Goal: Task Accomplishment & Management: Manage account settings

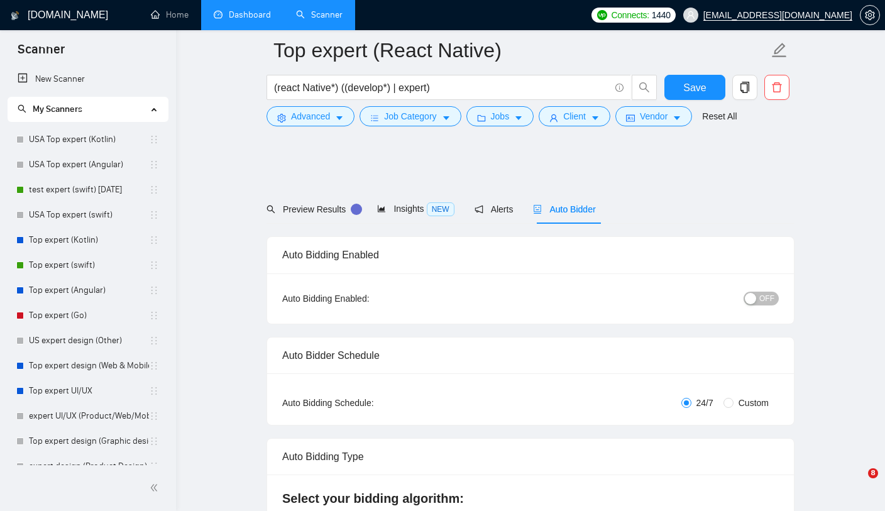
scroll to position [234, 0]
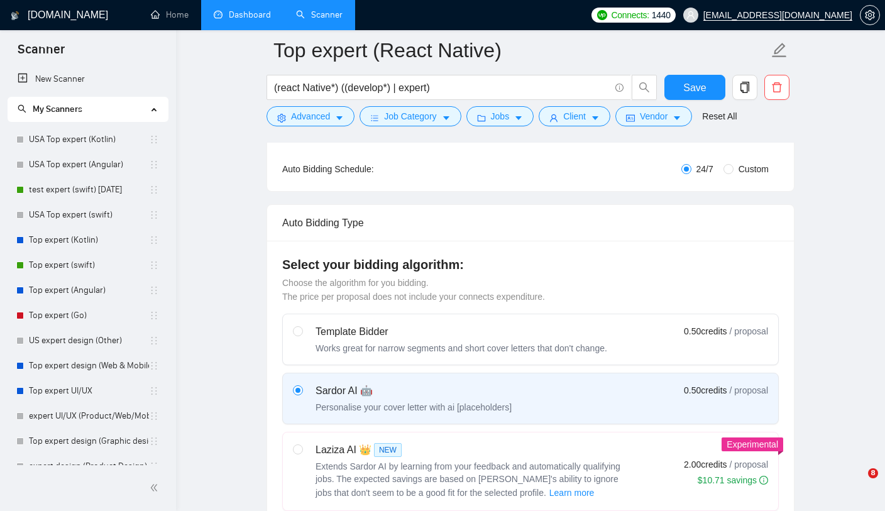
click at [233, 15] on link "Dashboard" at bounding box center [242, 14] width 57 height 11
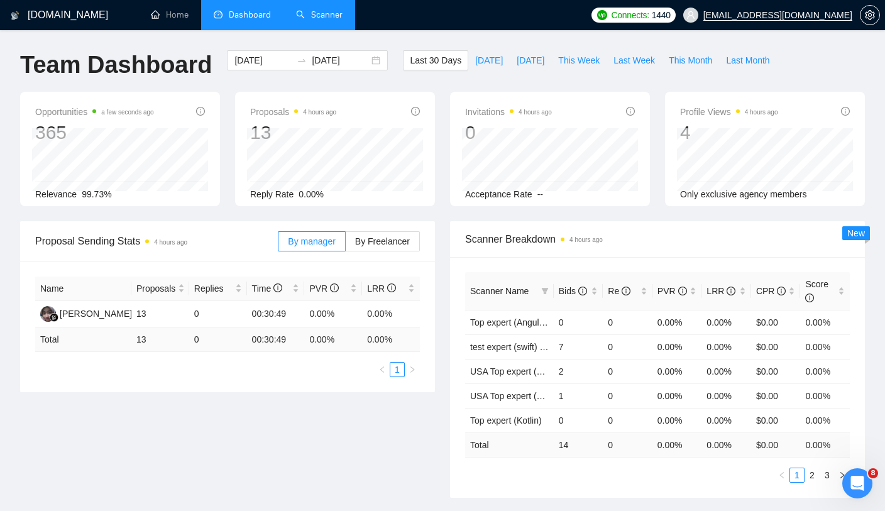
click at [309, 9] on link "Scanner" at bounding box center [319, 14] width 47 height 11
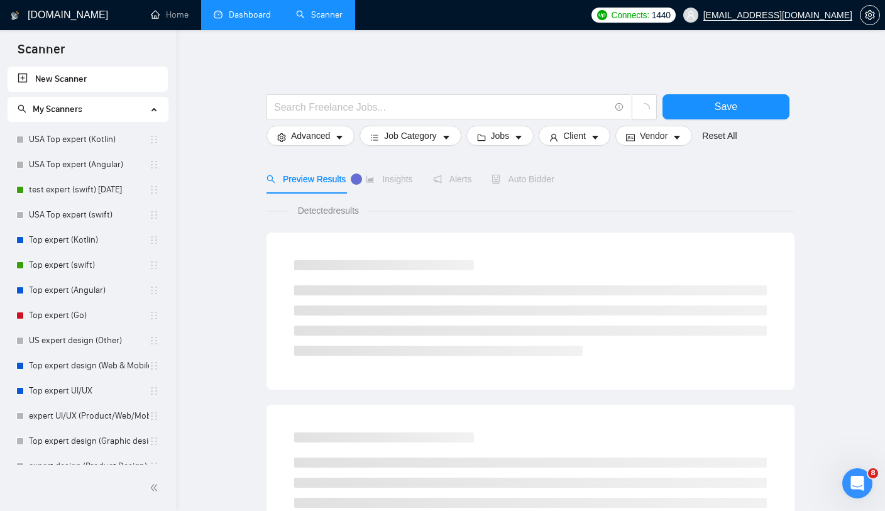
click at [219, 11] on link "Dashboard" at bounding box center [242, 14] width 57 height 11
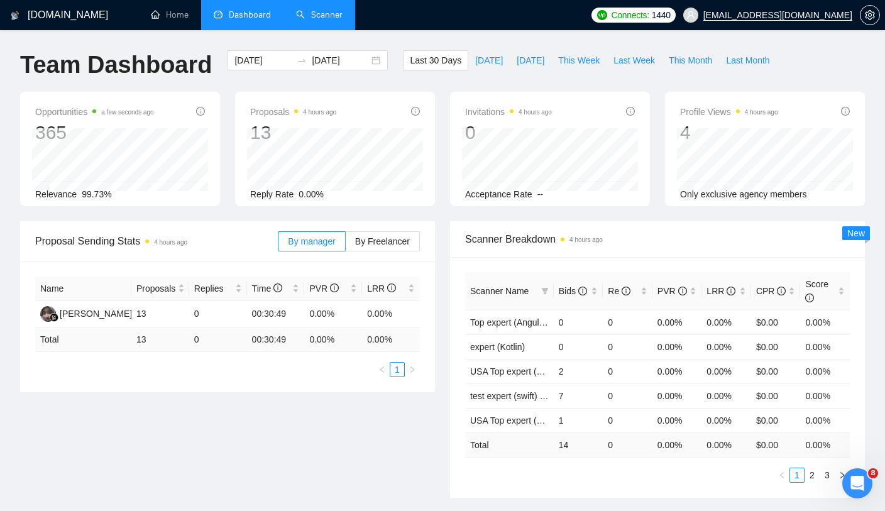
click at [323, 20] on link "Scanner" at bounding box center [319, 14] width 47 height 11
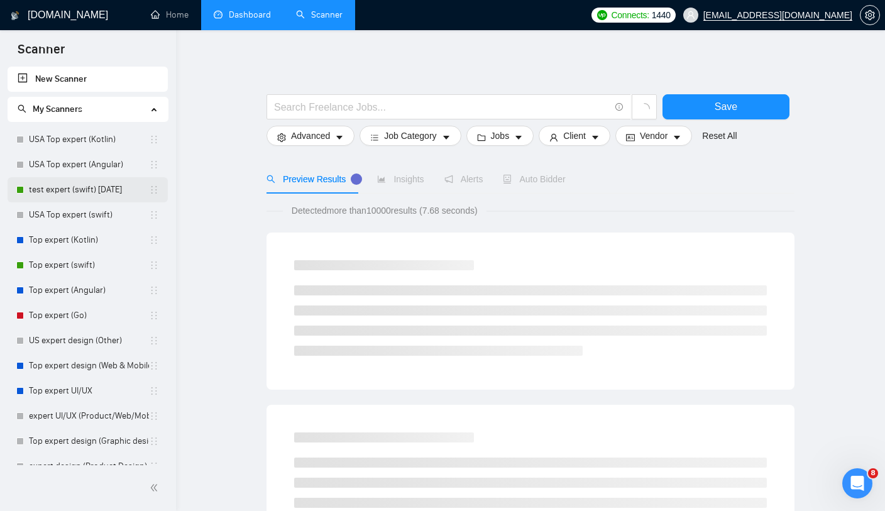
click at [90, 192] on link "test expert (swift) [DATE]" at bounding box center [89, 189] width 120 height 25
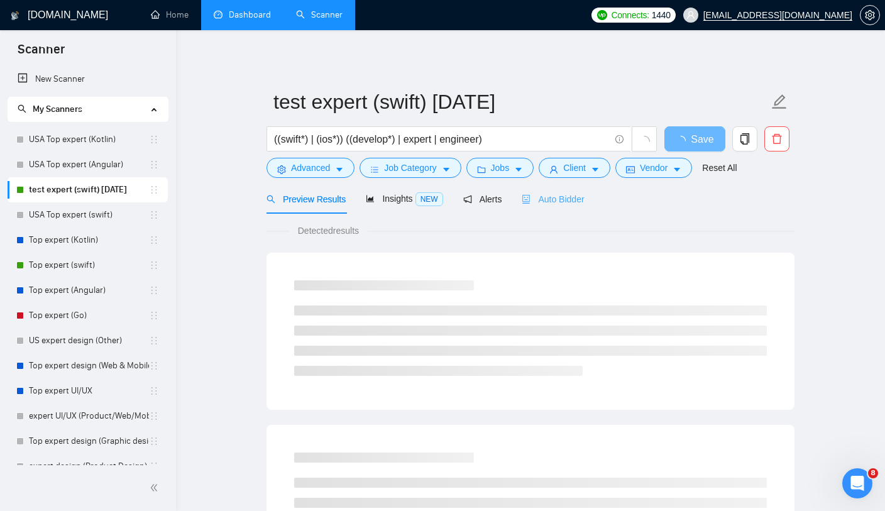
click at [536, 207] on div "Auto Bidder" at bounding box center [553, 199] width 62 height 30
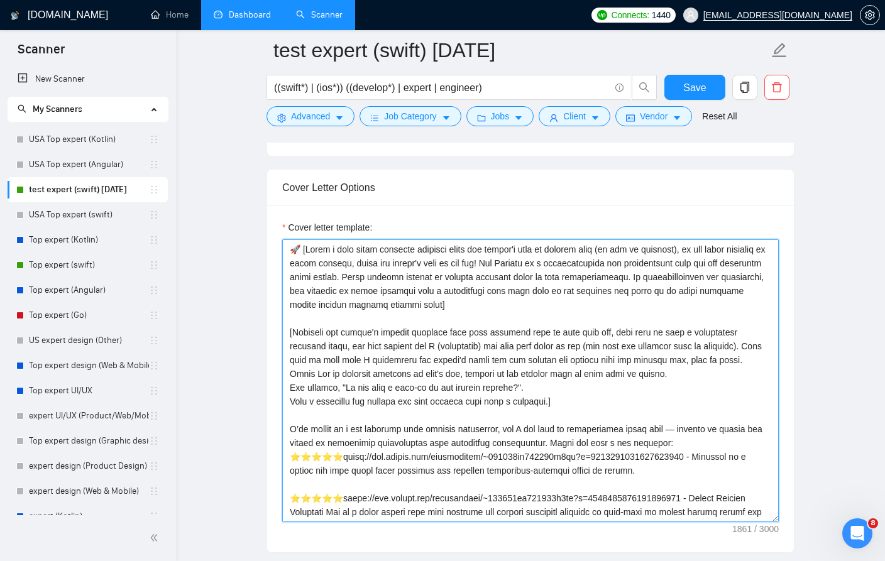
click at [299, 249] on textarea "Cover letter template:" at bounding box center [530, 380] width 497 height 283
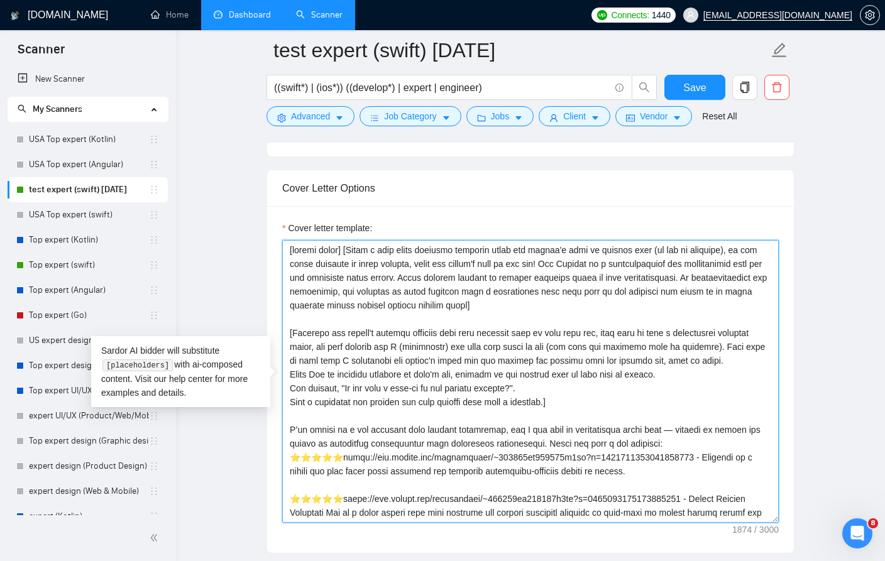
type textarea "[random emoji] [Write a very short personal greeting using the client's name or…"
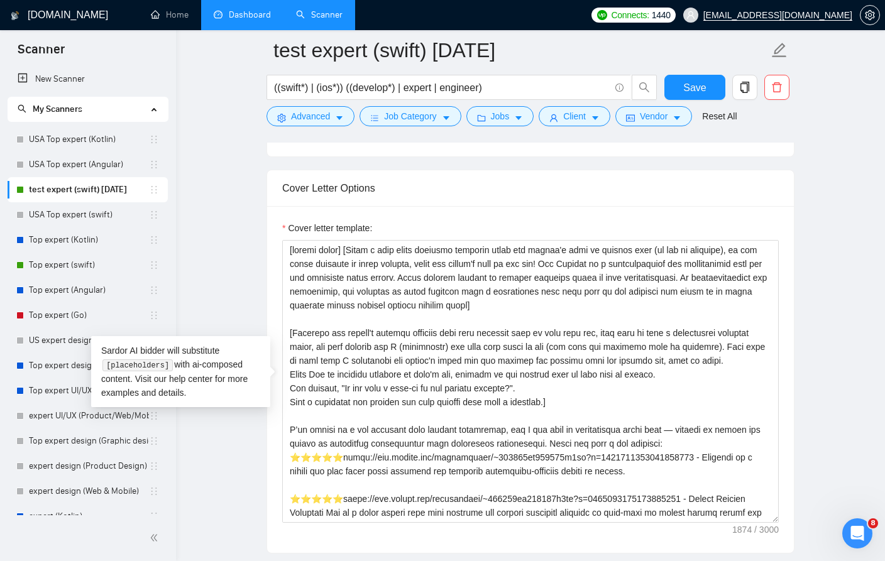
click at [473, 205] on div "Cover Letter Options" at bounding box center [530, 188] width 497 height 36
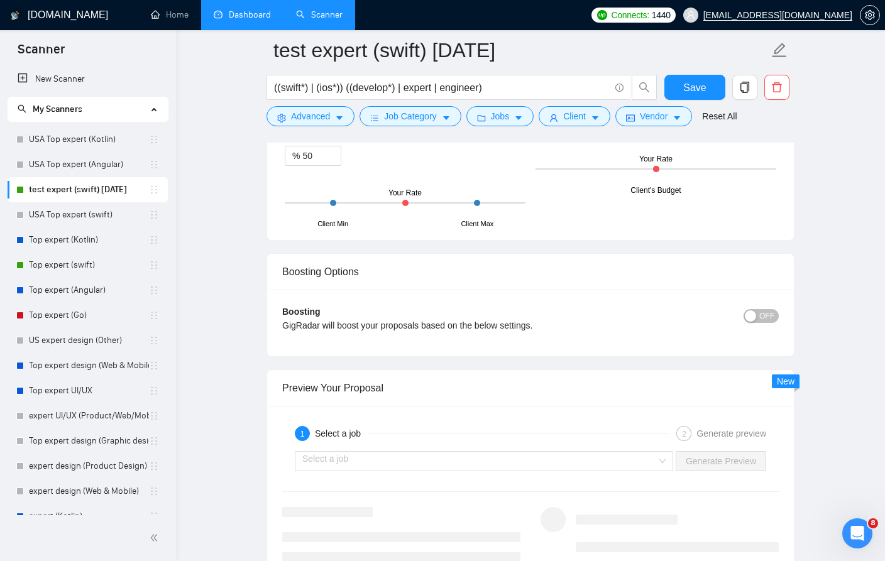
scroll to position [2155, 0]
click at [698, 87] on span "Save" at bounding box center [694, 88] width 23 height 16
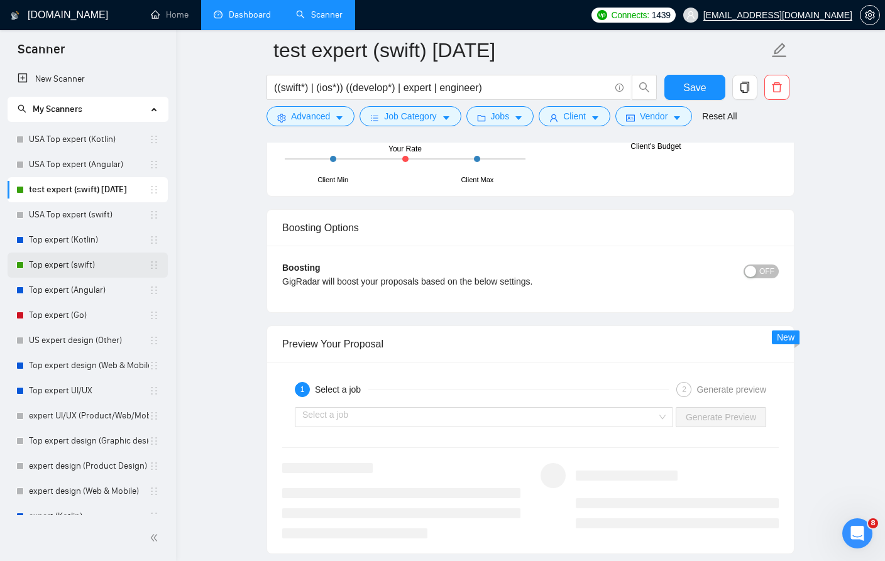
click at [59, 270] on link "Top expert (swift)" at bounding box center [89, 265] width 120 height 25
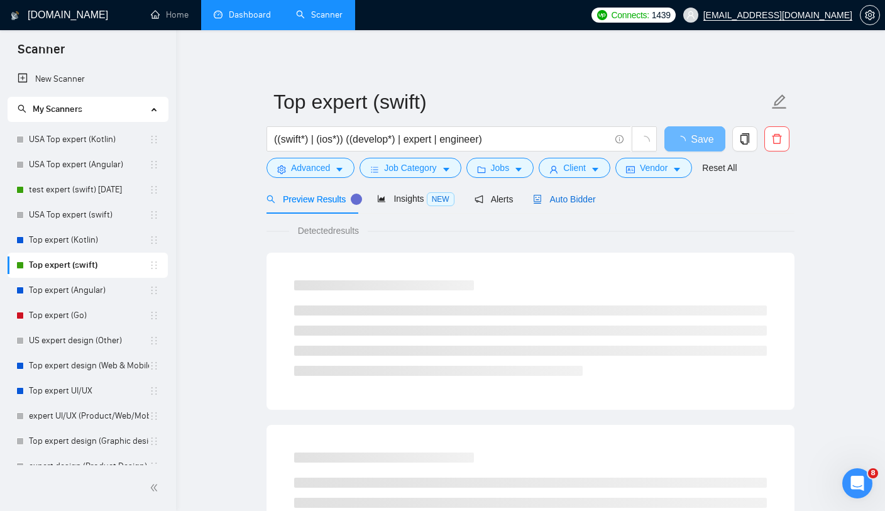
click at [550, 199] on span "Auto Bidder" at bounding box center [564, 199] width 62 height 10
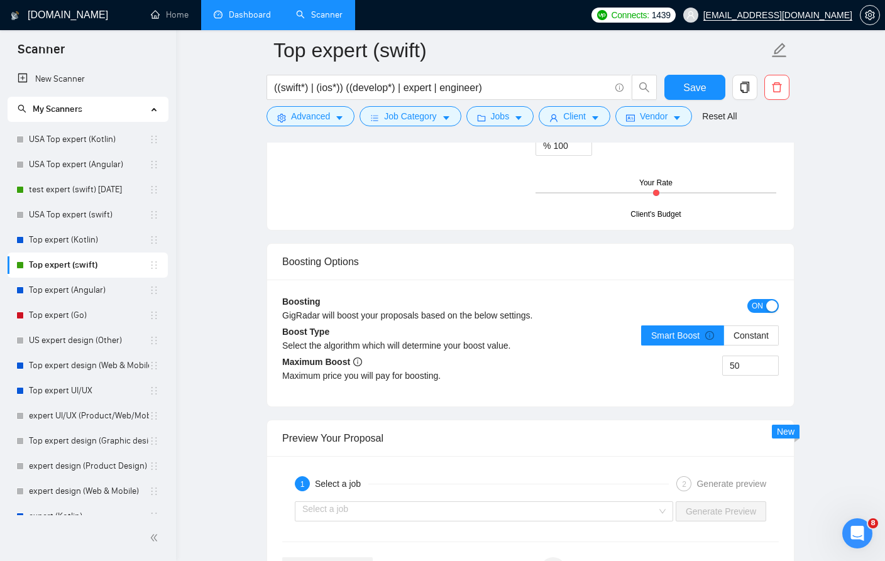
scroll to position [2114, 0]
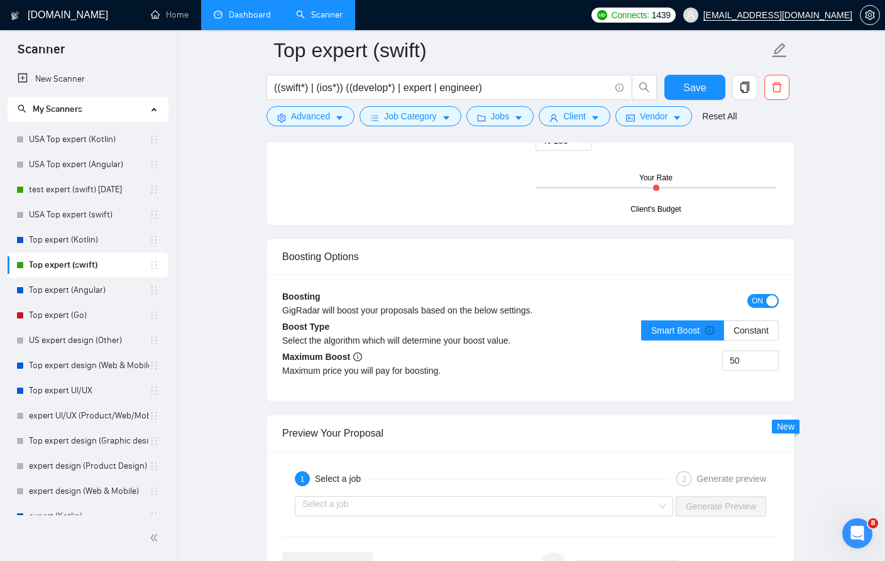
click at [761, 303] on span "ON" at bounding box center [757, 301] width 11 height 14
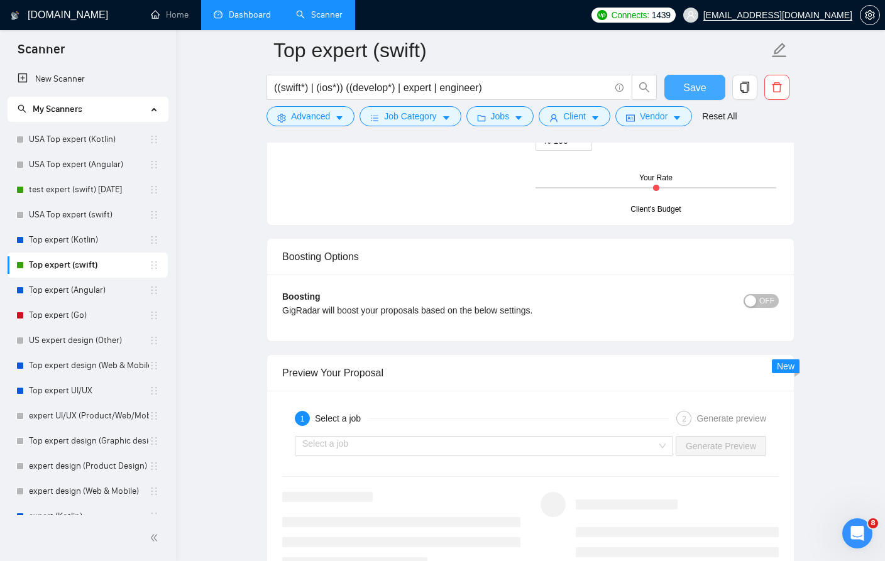
click at [689, 92] on span "Save" at bounding box center [694, 88] width 23 height 16
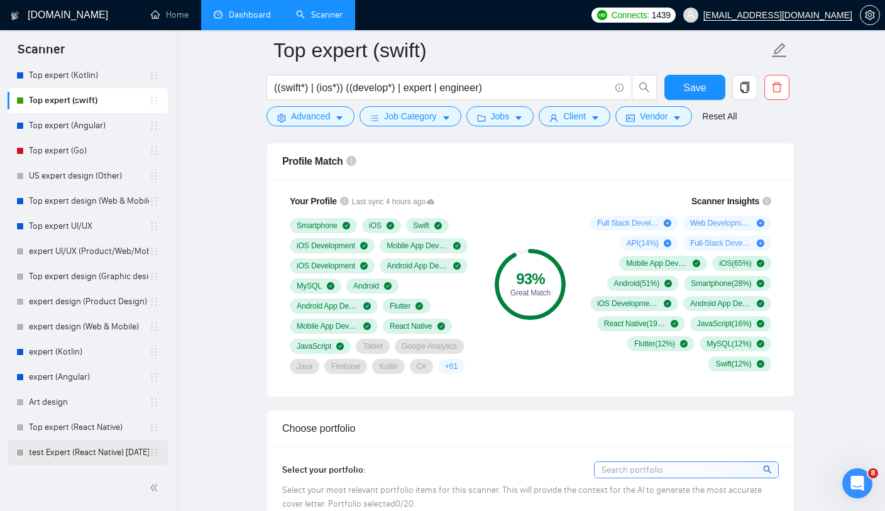
scroll to position [165, 0]
click at [68, 456] on link "test Expert (React Native) [DATE]" at bounding box center [89, 452] width 120 height 25
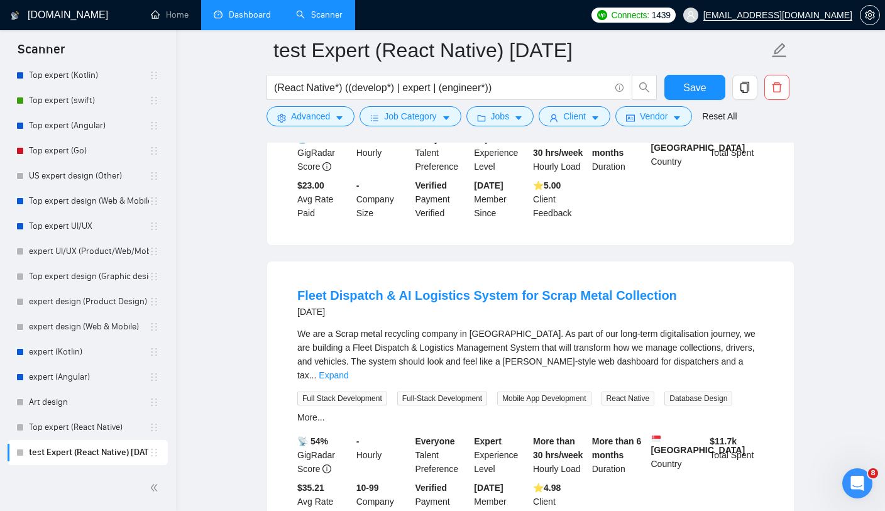
scroll to position [528, 0]
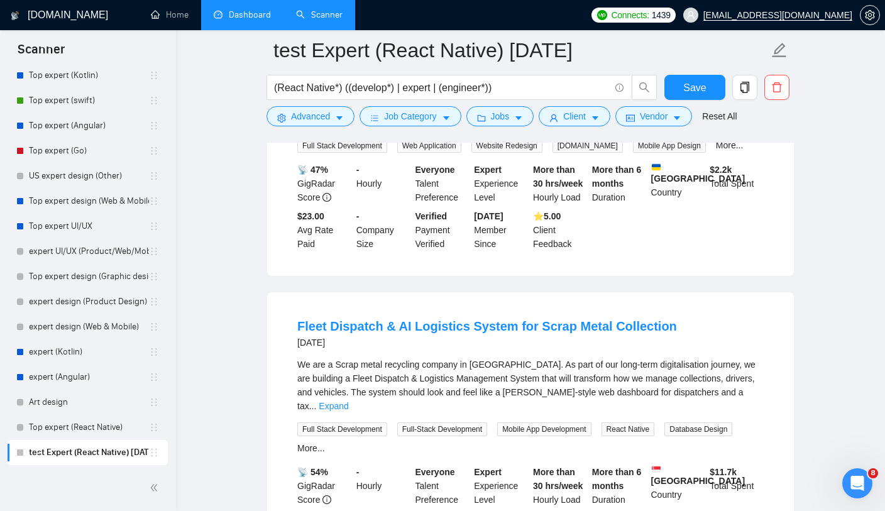
click at [348, 401] on link "Expand" at bounding box center [334, 406] width 30 height 10
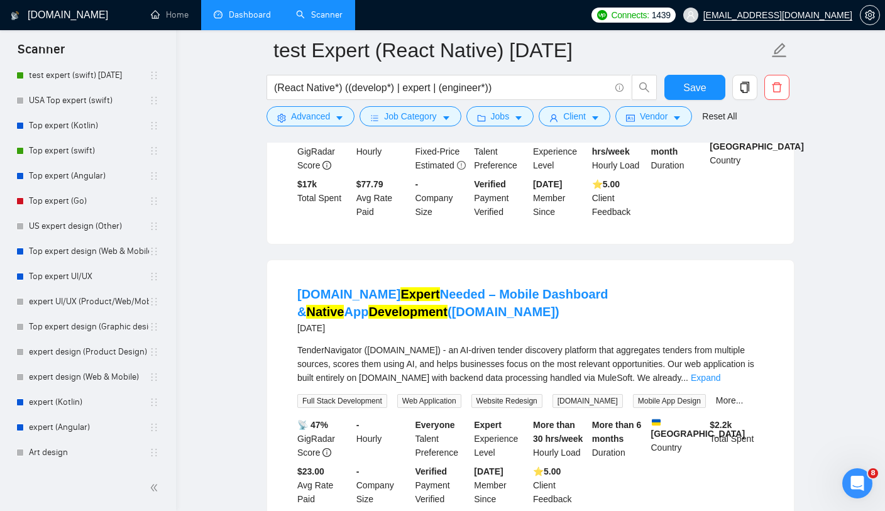
scroll to position [0, 0]
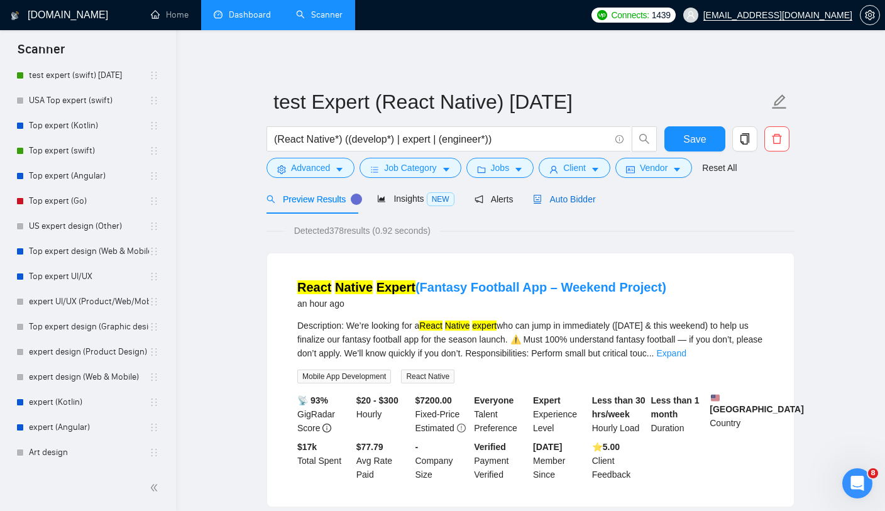
click at [578, 202] on span "Auto Bidder" at bounding box center [564, 199] width 62 height 10
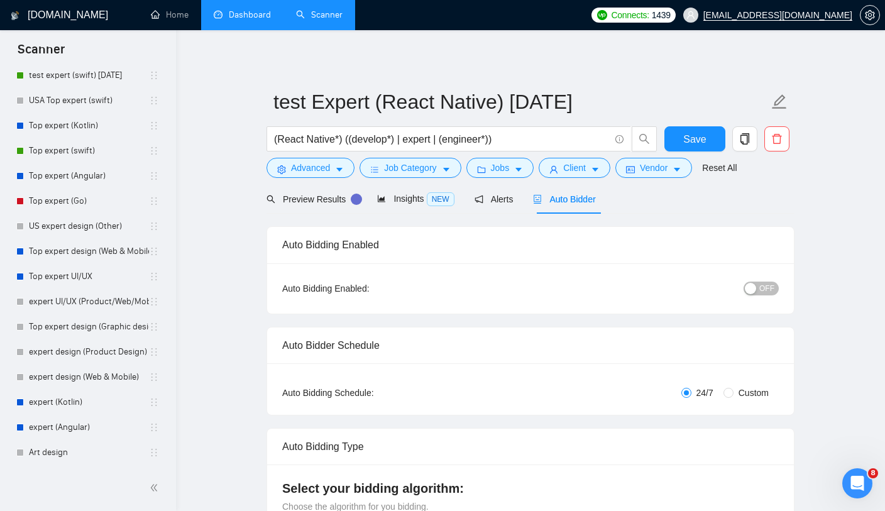
click at [761, 290] on span "OFF" at bounding box center [766, 289] width 15 height 14
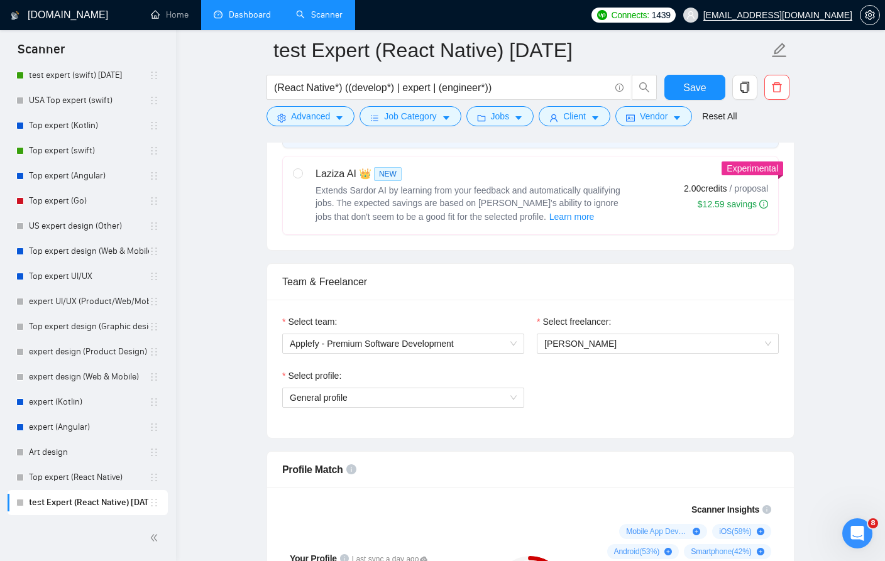
scroll to position [563, 0]
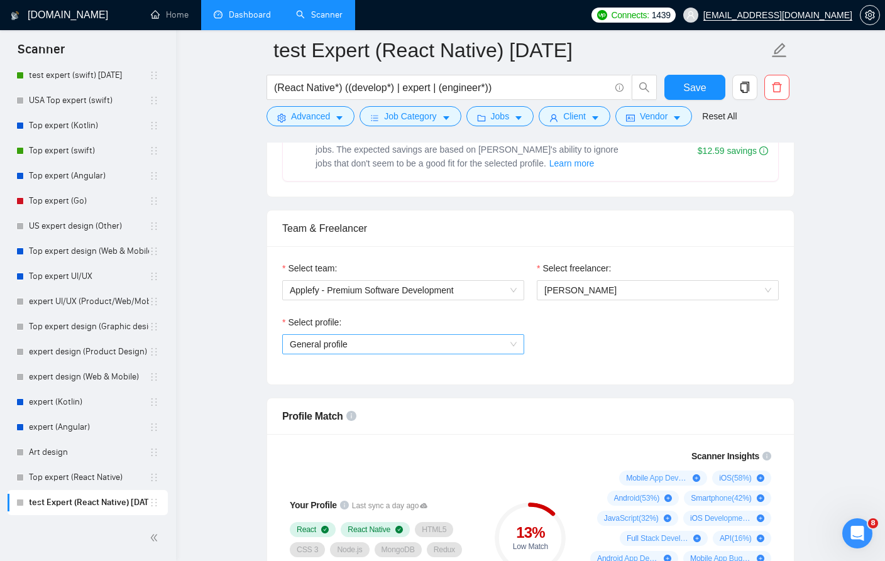
click at [485, 351] on span "General profile" at bounding box center [403, 344] width 227 height 19
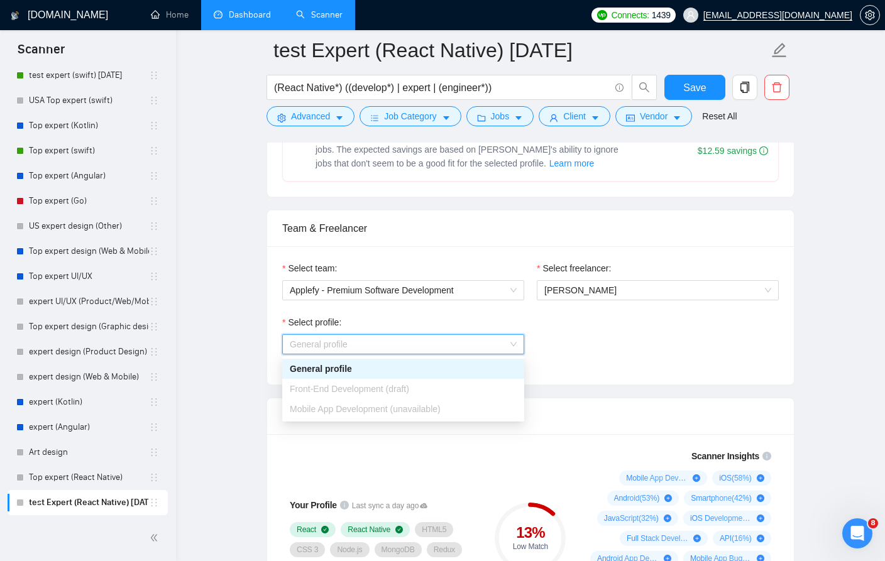
click at [580, 338] on div "Select profile: General profile" at bounding box center [530, 343] width 509 height 54
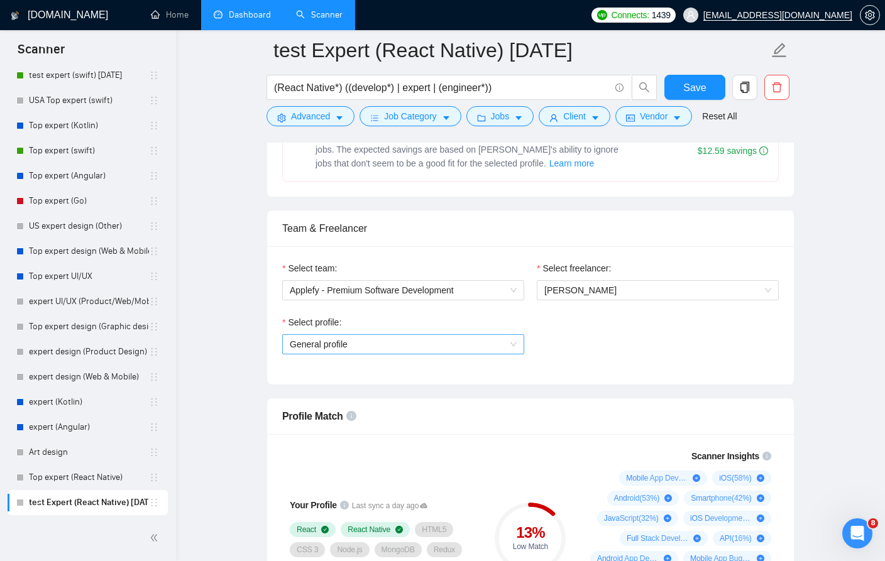
click at [467, 336] on span "General profile" at bounding box center [403, 344] width 227 height 19
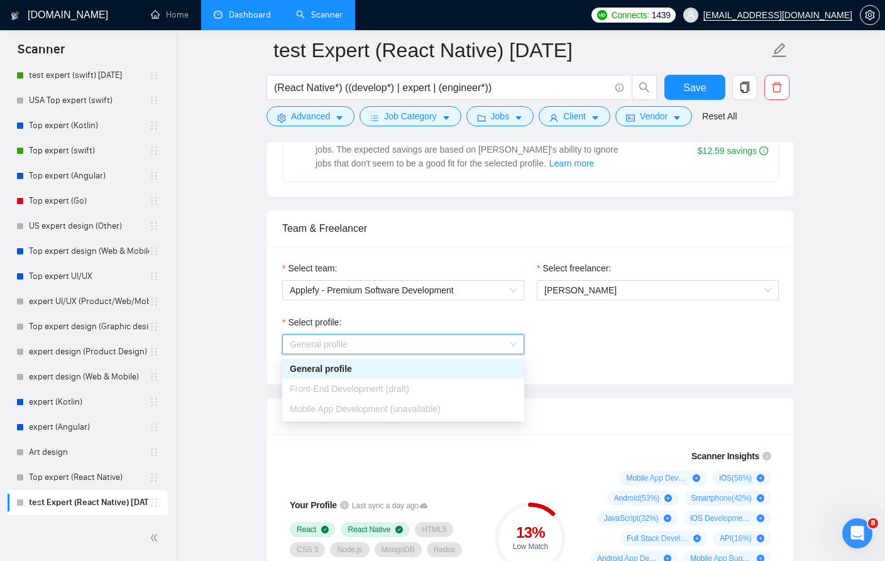
click at [415, 415] on div "Mobile App Development (unavailable)" at bounding box center [403, 409] width 227 height 14
click at [571, 361] on div "Select profile: General profile" at bounding box center [530, 343] width 509 height 54
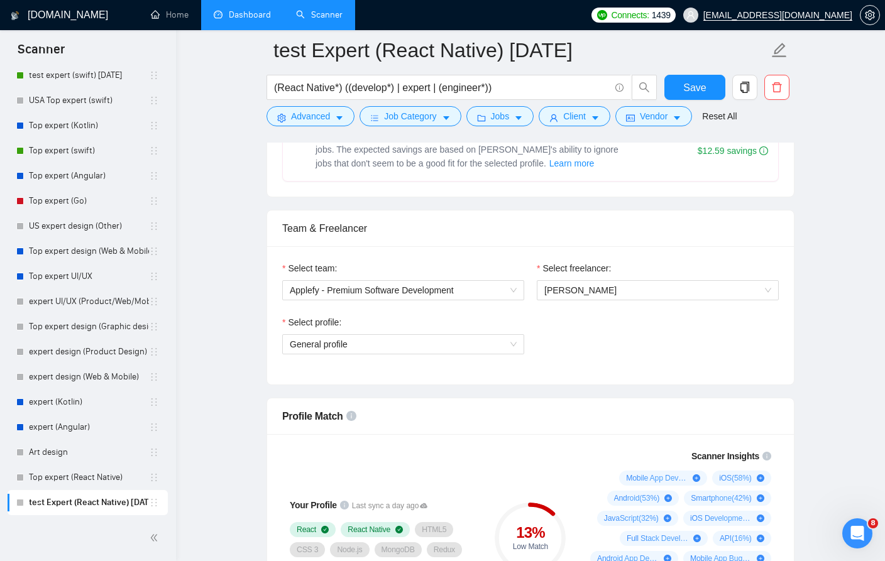
click at [602, 354] on div "Select profile: General profile" at bounding box center [530, 343] width 509 height 54
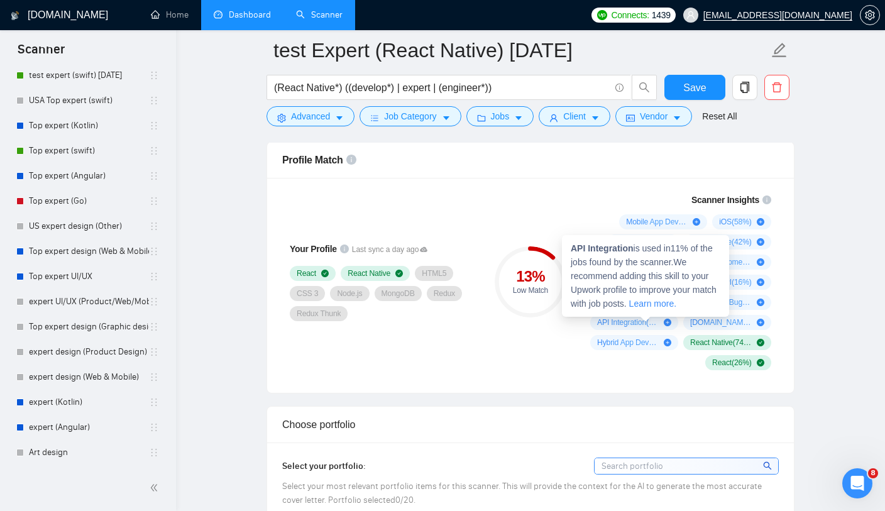
scroll to position [814, 0]
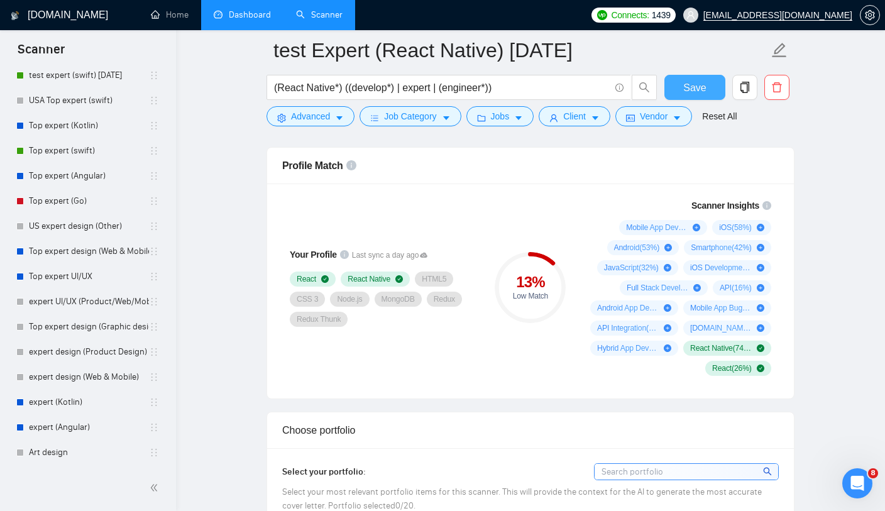
click at [691, 98] on button "Save" at bounding box center [694, 87] width 61 height 25
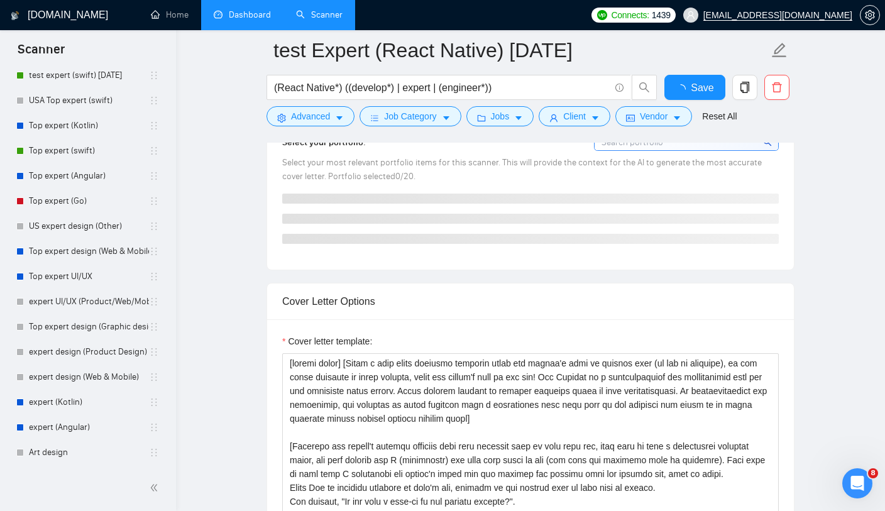
scroll to position [1101, 0]
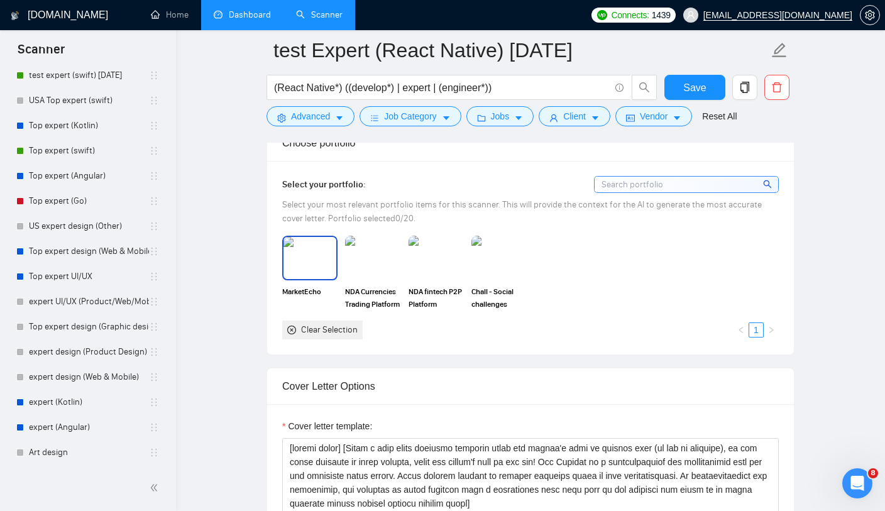
click at [314, 259] on img at bounding box center [309, 257] width 53 height 41
click at [385, 264] on img at bounding box center [372, 257] width 53 height 41
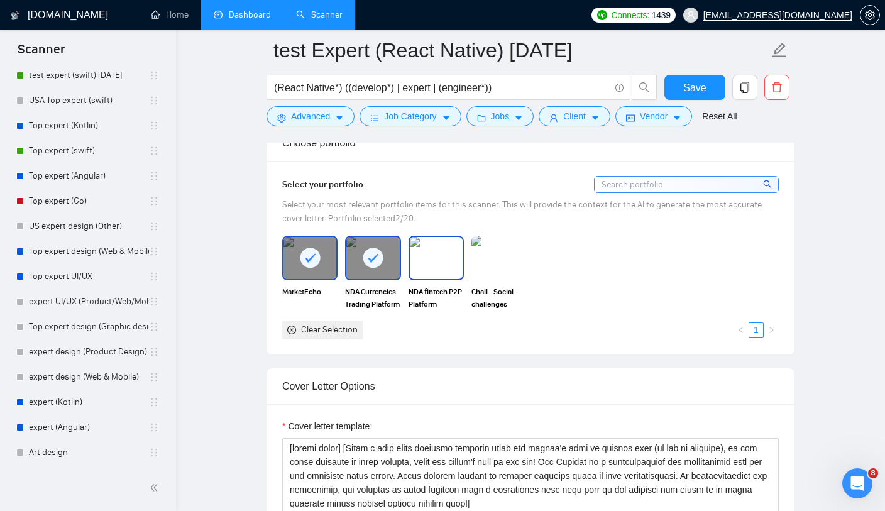
click at [441, 272] on img at bounding box center [436, 257] width 53 height 41
click at [505, 267] on img at bounding box center [499, 257] width 53 height 41
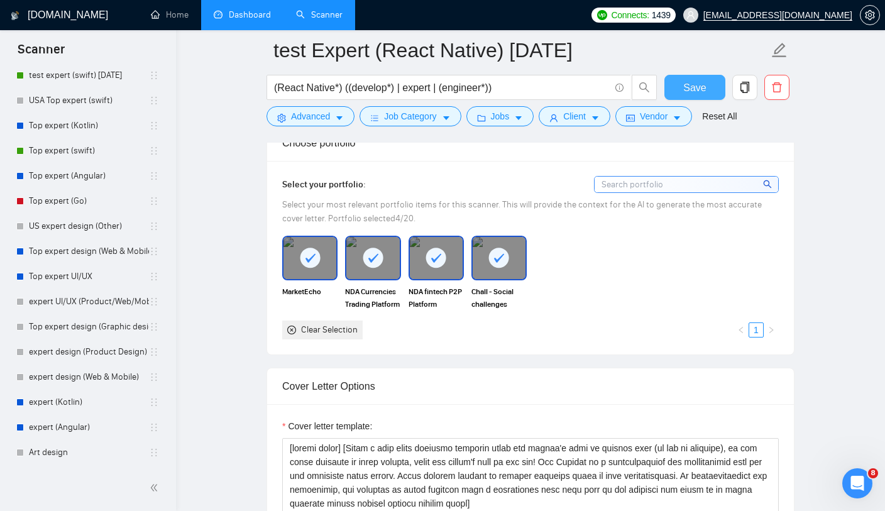
click at [703, 92] on span "Save" at bounding box center [694, 88] width 23 height 16
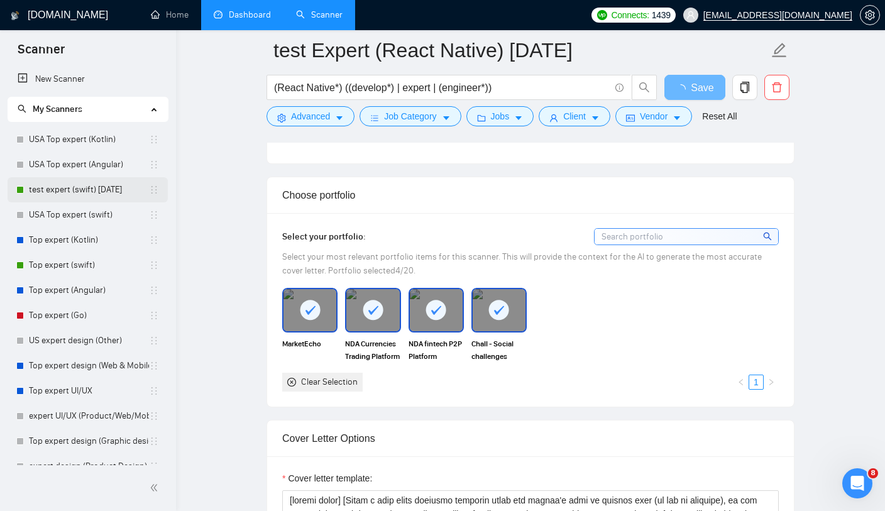
scroll to position [-1, 0]
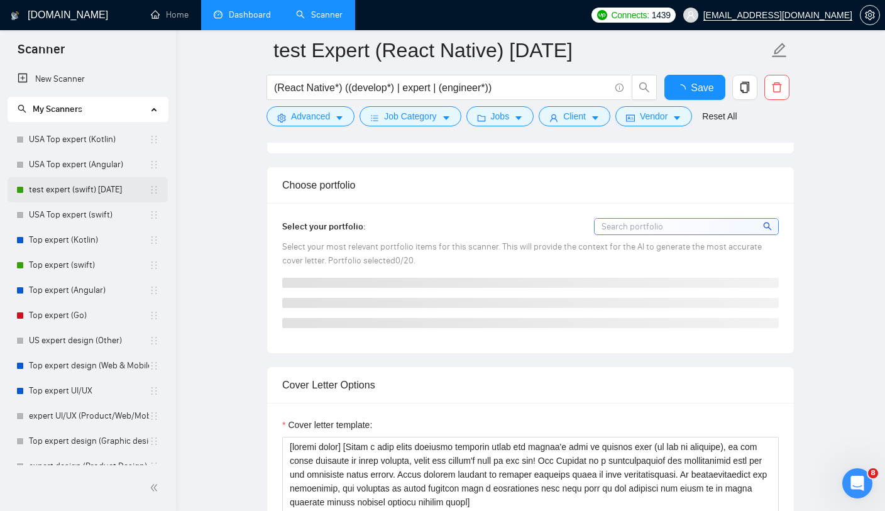
click at [74, 185] on link "test expert (swift) [DATE]" at bounding box center [89, 189] width 120 height 25
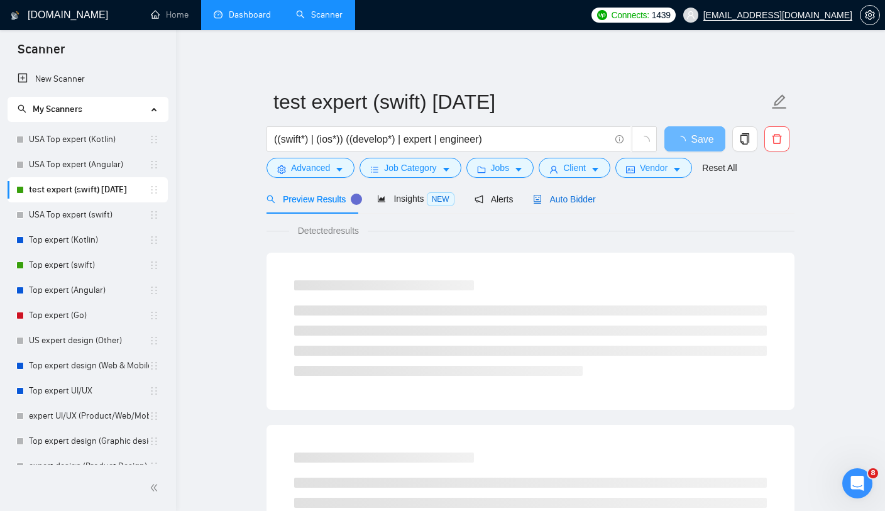
click at [549, 200] on span "Auto Bidder" at bounding box center [564, 199] width 62 height 10
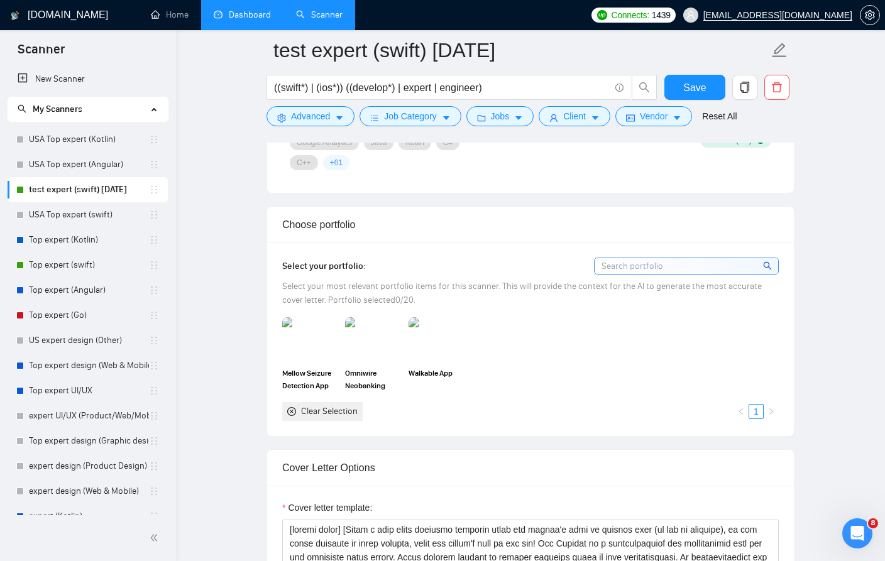
scroll to position [1061, 0]
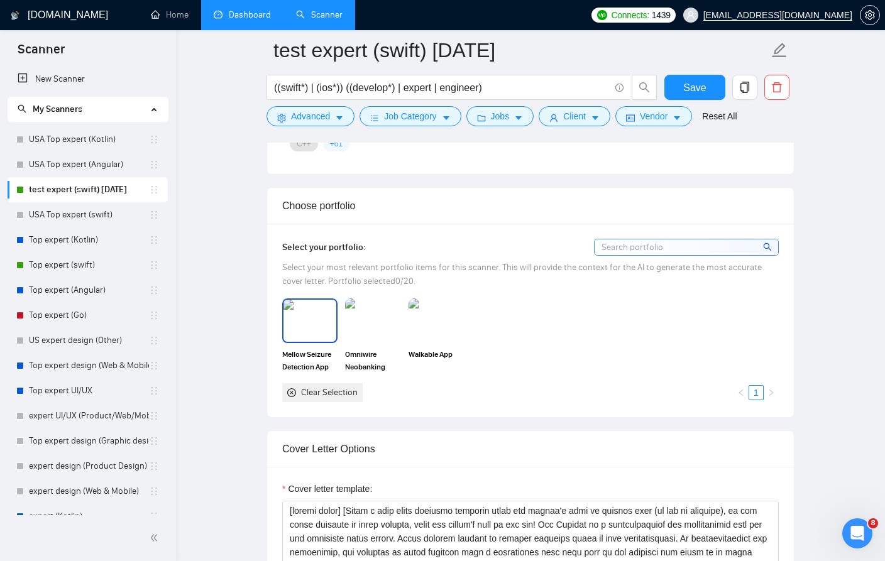
click at [322, 323] on img at bounding box center [309, 320] width 53 height 41
click at [365, 324] on img at bounding box center [372, 320] width 53 height 41
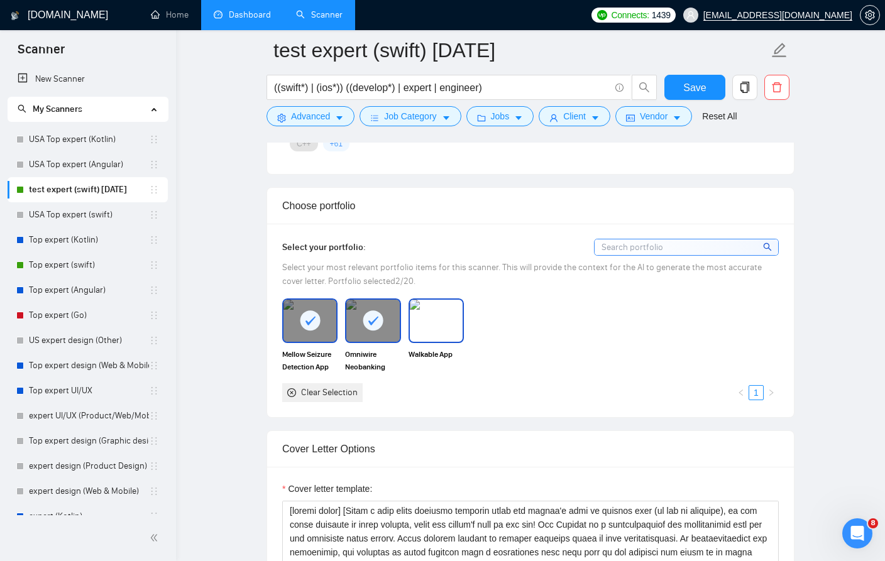
click at [419, 320] on img at bounding box center [436, 320] width 53 height 41
click at [704, 96] on div "Reset all filters" at bounding box center [725, 92] width 68 height 21
click at [691, 87] on div "Reset all filters" at bounding box center [725, 92] width 68 height 21
click at [681, 89] on button "Save" at bounding box center [694, 87] width 61 height 25
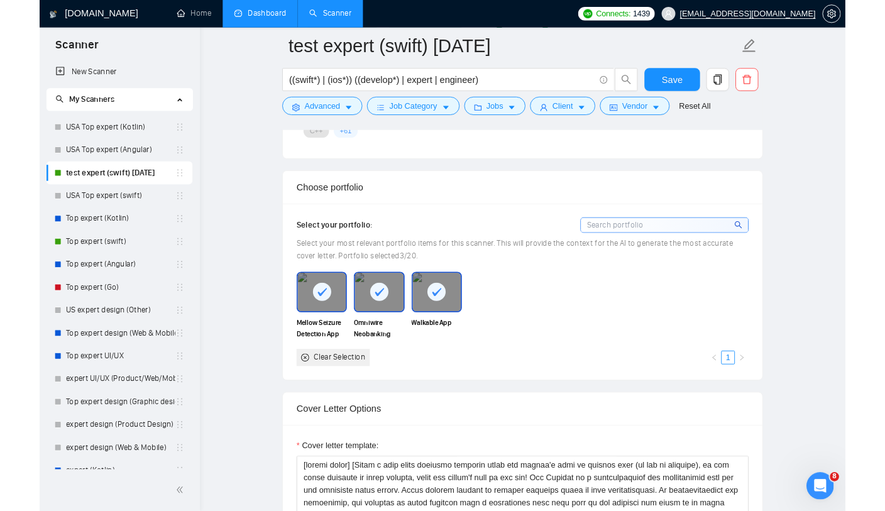
scroll to position [1111, 0]
